Goal: Information Seeking & Learning: Check status

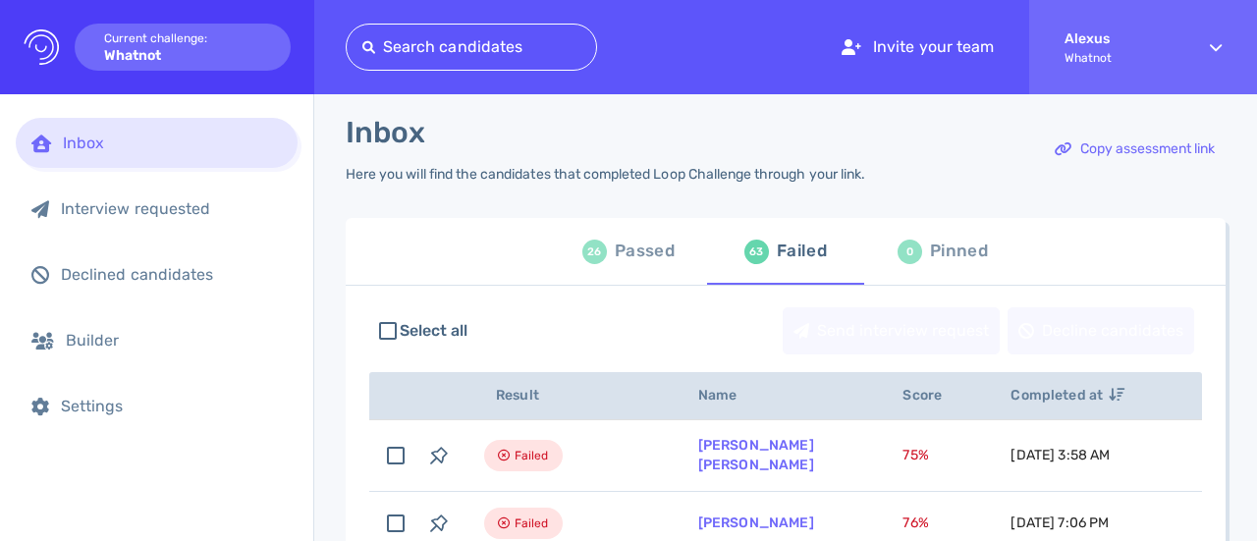
scroll to position [7, 0]
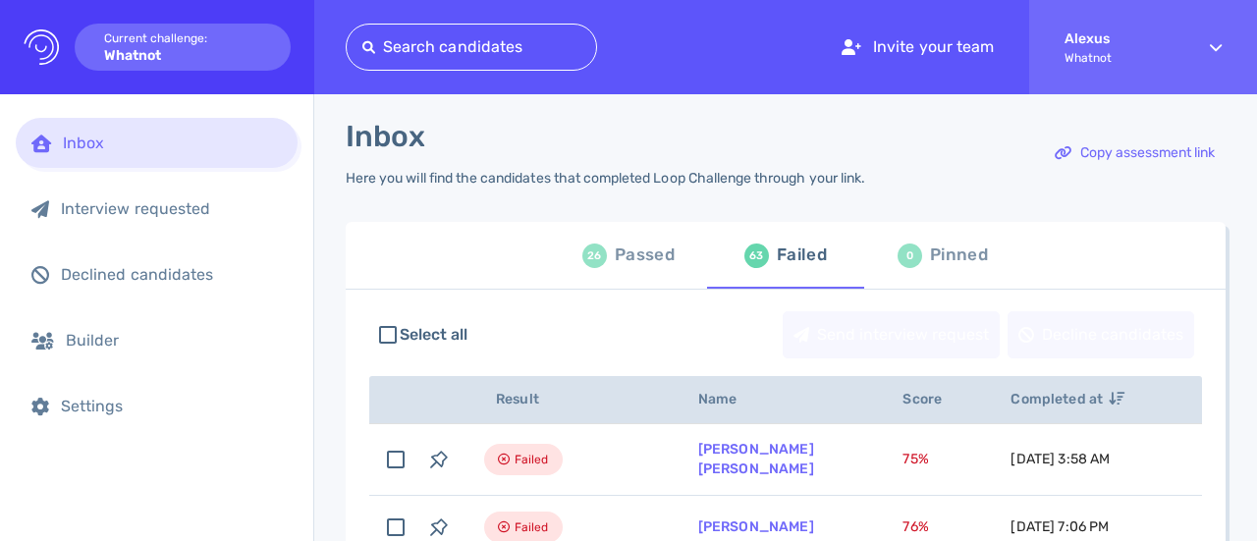
click at [615, 256] on div "Passed" at bounding box center [645, 255] width 60 height 29
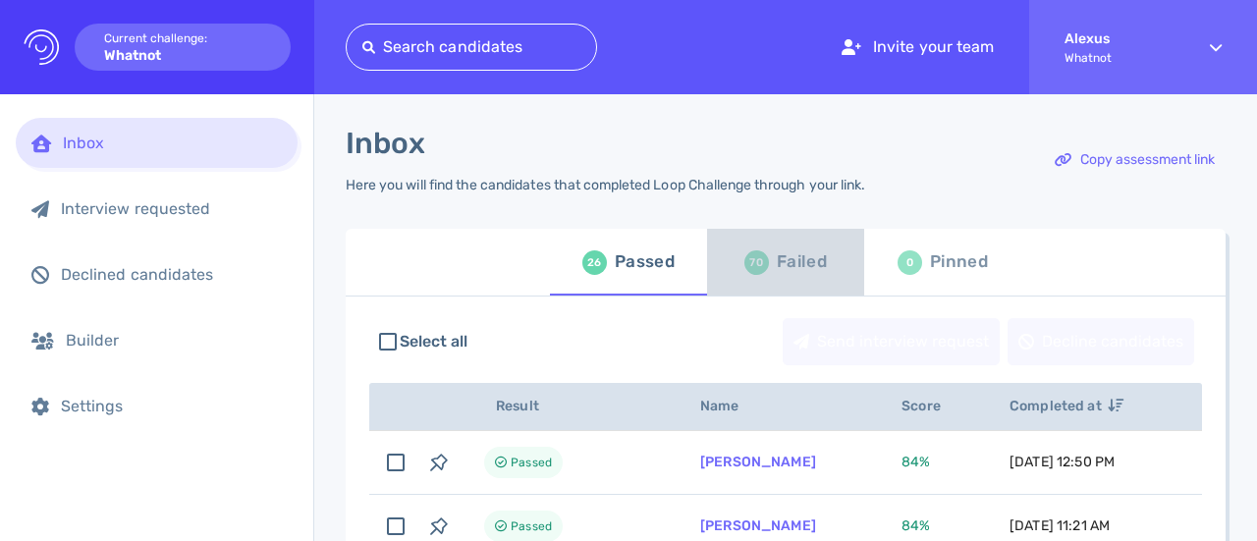
click at [766, 267] on div "70 Failed" at bounding box center [786, 262] width 83 height 55
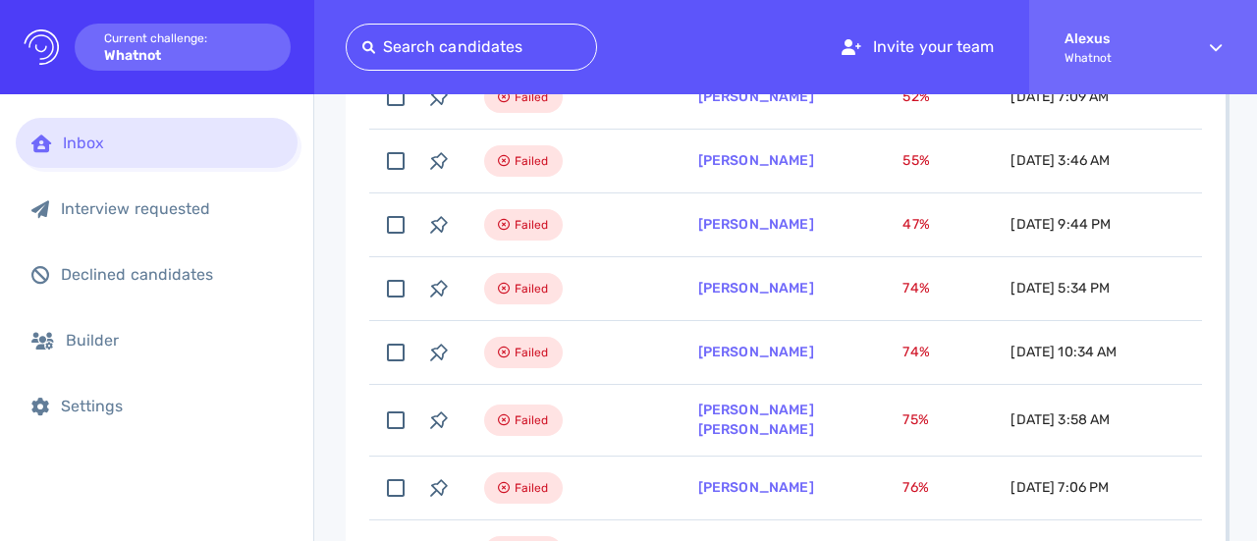
scroll to position [495, 0]
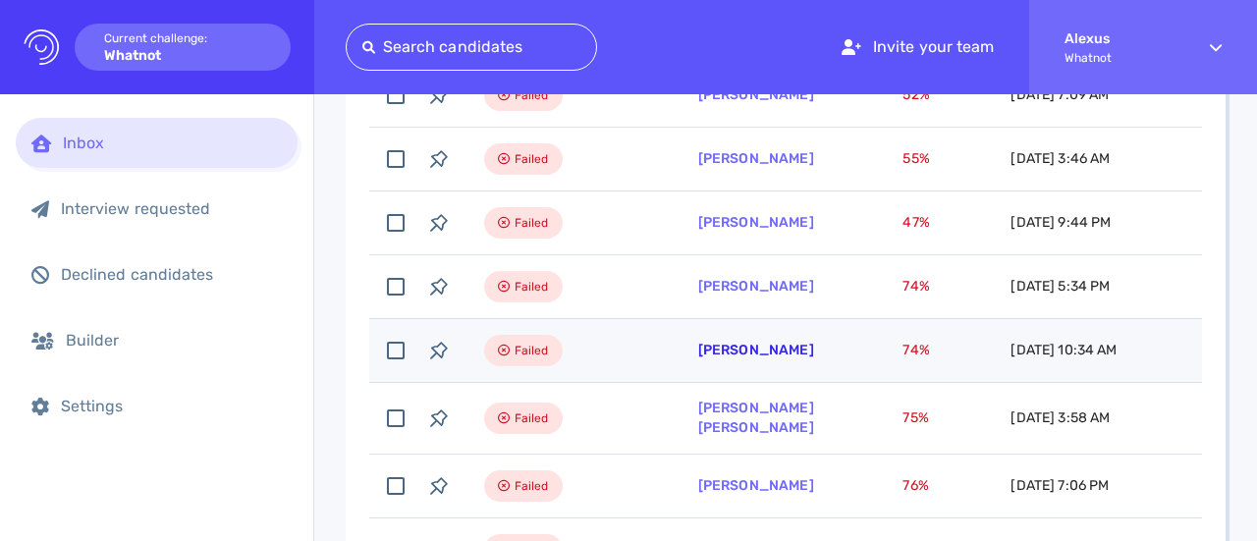
click at [702, 355] on link "[PERSON_NAME]" at bounding box center [756, 350] width 116 height 17
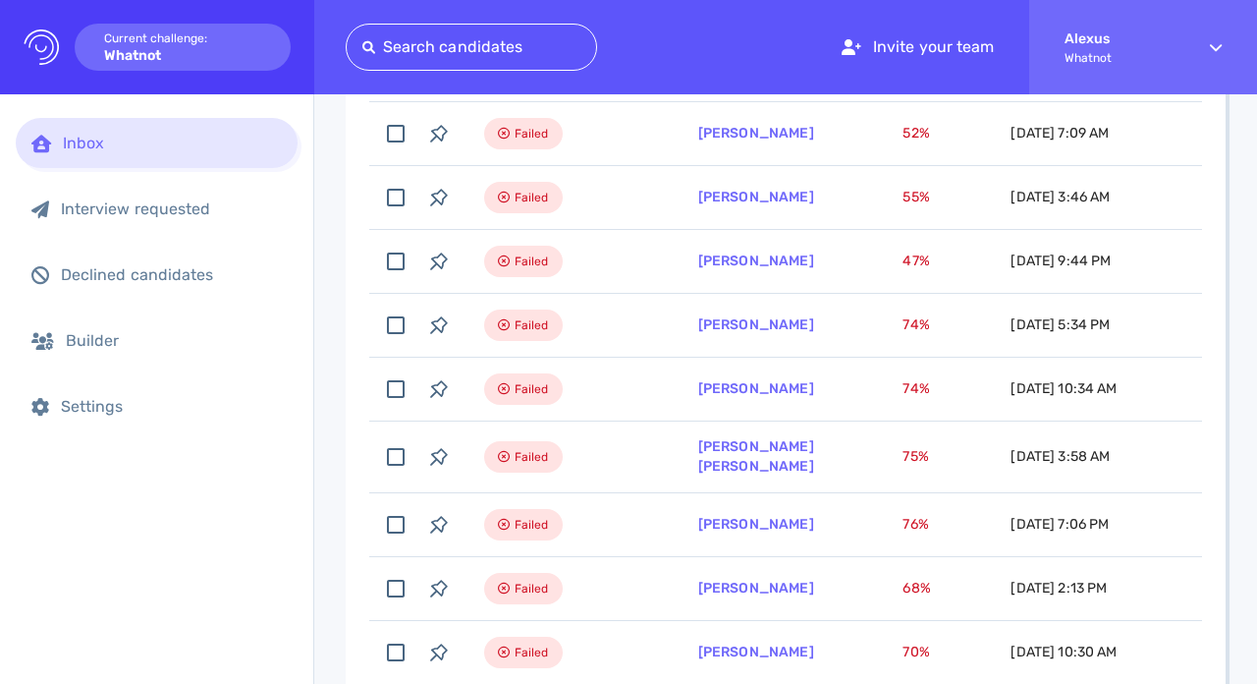
scroll to position [469, 0]
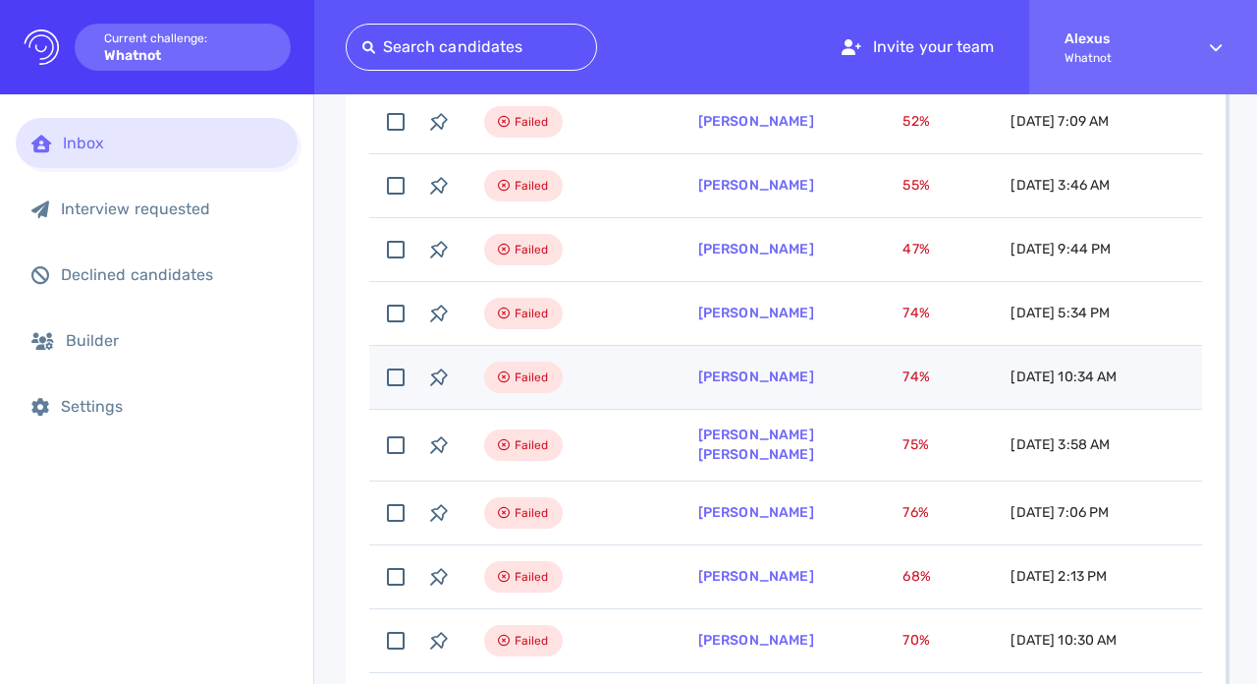
click at [718, 389] on td "[PERSON_NAME]" at bounding box center [777, 378] width 205 height 64
click at [703, 390] on td "[PERSON_NAME]" at bounding box center [777, 378] width 205 height 64
checkbox input "false"
click at [763, 384] on link "[PERSON_NAME]" at bounding box center [756, 376] width 116 height 17
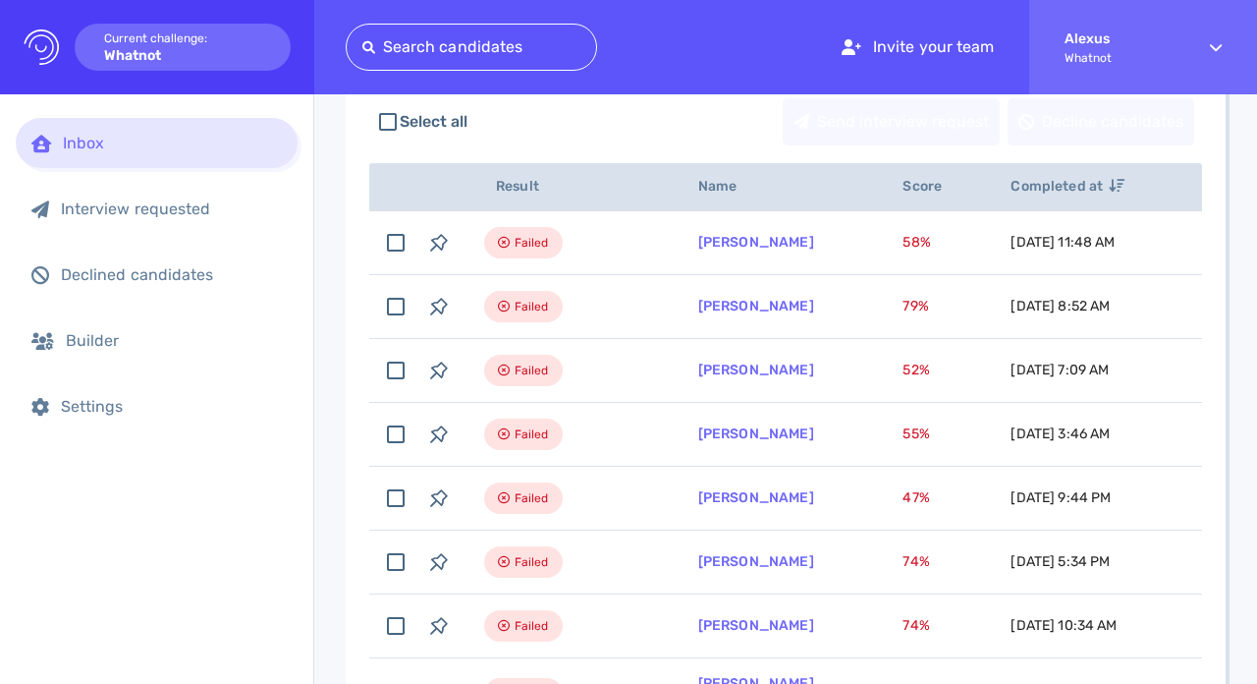
scroll to position [0, 0]
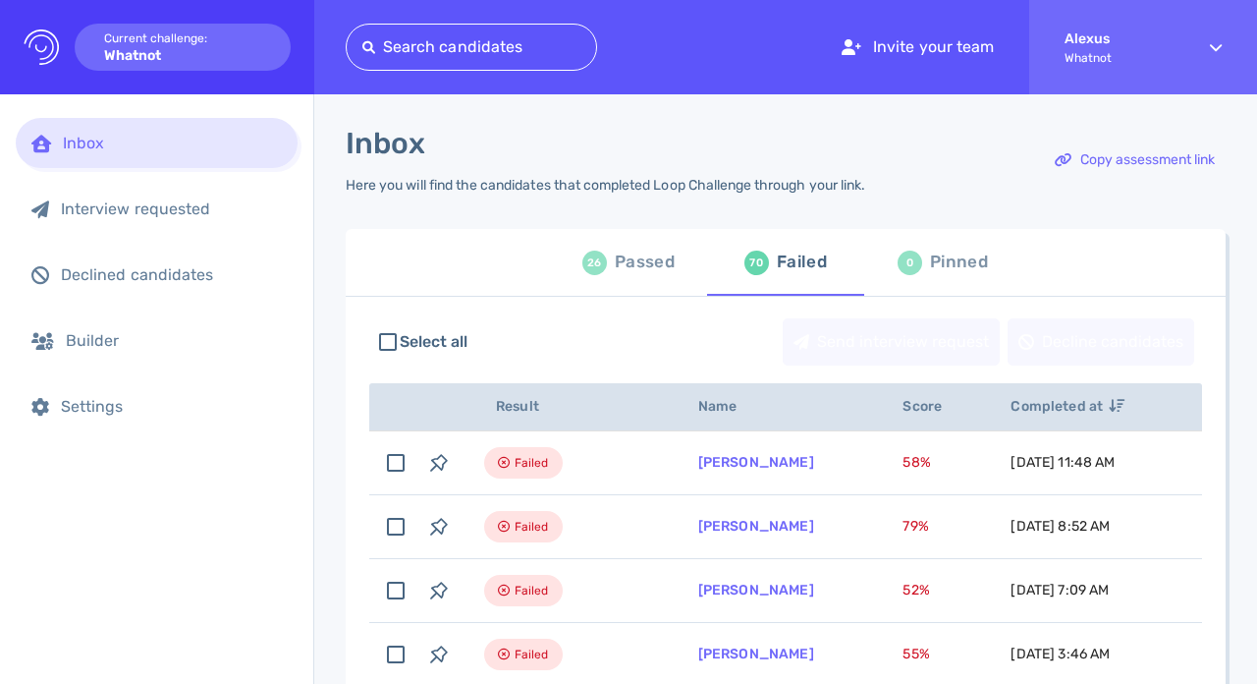
click at [634, 262] on div "Passed" at bounding box center [645, 262] width 60 height 29
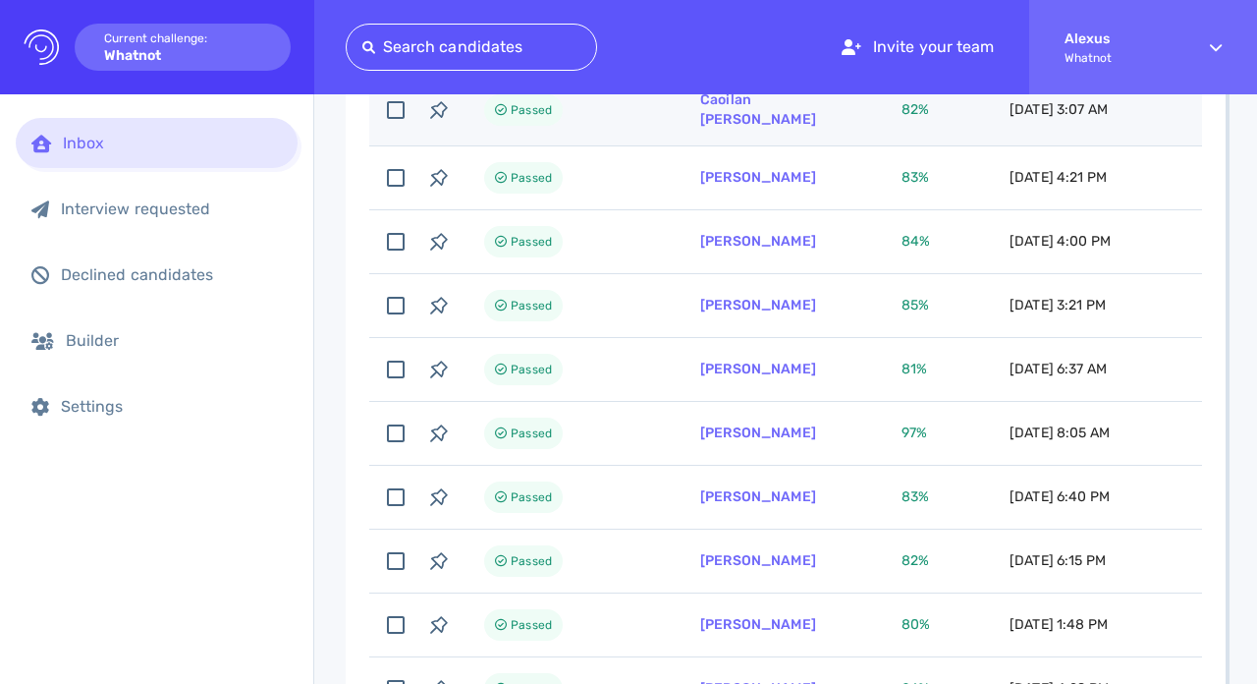
scroll to position [555, 0]
